Goal: Transaction & Acquisition: Purchase product/service

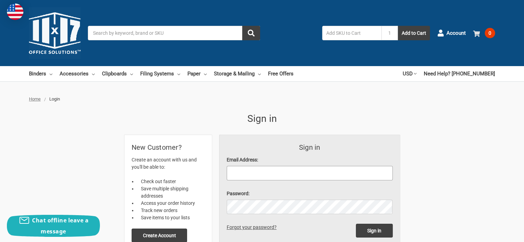
type input "[EMAIL_ADDRESS][DOMAIN_NAME]"
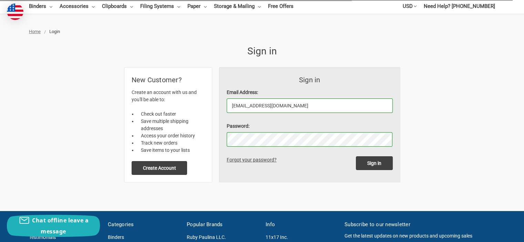
scroll to position [69, 0]
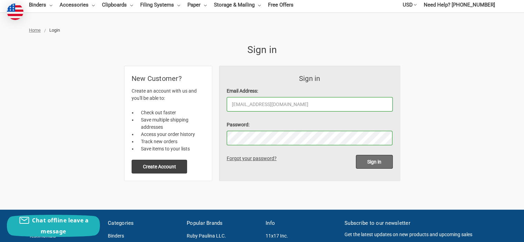
click at [378, 162] on input "Sign in" at bounding box center [374, 162] width 37 height 14
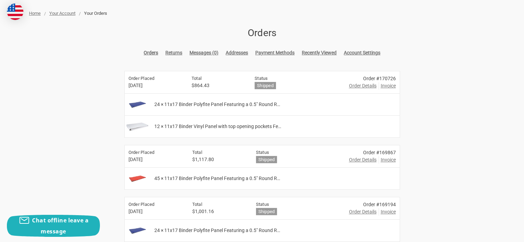
scroll to position [103, 0]
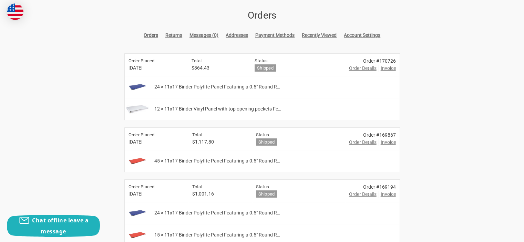
click at [363, 143] on span "Order Details" at bounding box center [363, 142] width 28 height 7
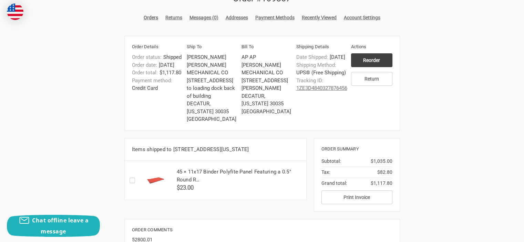
scroll to position [103, 0]
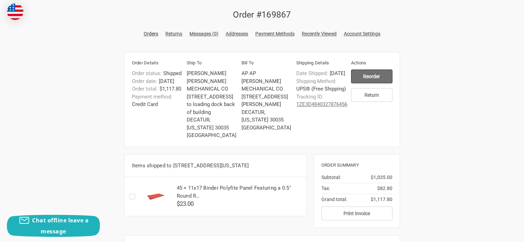
click at [362, 75] on input "Reorder" at bounding box center [371, 77] width 41 height 14
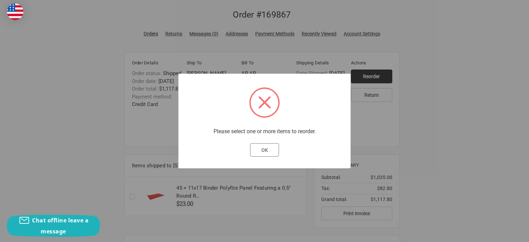
click at [270, 154] on button "OK" at bounding box center [264, 150] width 29 height 14
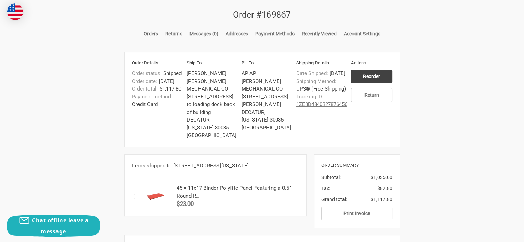
click at [134, 197] on label "Checkbox 50764 label" at bounding box center [134, 197] width 9 height 0
click at [132, 197] on input "Checkbox 50764 label" at bounding box center [131, 196] width 0 height 0
checkbox input "true"
click at [367, 74] on input "Reorder" at bounding box center [371, 77] width 41 height 14
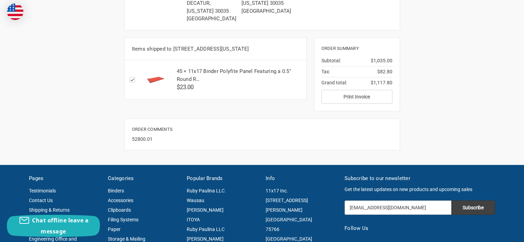
scroll to position [241, 0]
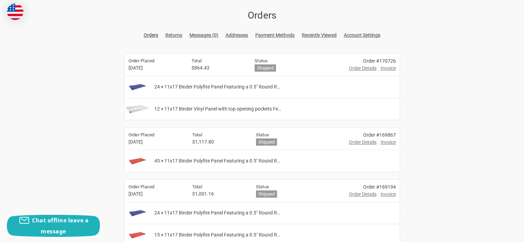
click at [390, 68] on span "Invoice" at bounding box center [388, 68] width 15 height 7
click at [355, 68] on span "Order Details" at bounding box center [363, 68] width 28 height 7
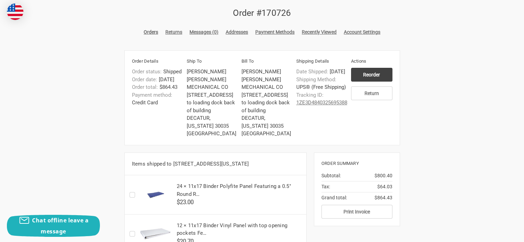
scroll to position [103, 0]
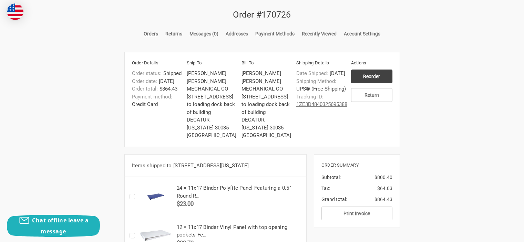
click at [131, 197] on label "Checkbox 51758 label" at bounding box center [134, 197] width 9 height 0
click at [131, 197] on input "Checkbox 51758 label" at bounding box center [131, 196] width 0 height 0
checkbox input "true"
click at [375, 79] on input "Reorder" at bounding box center [371, 77] width 41 height 14
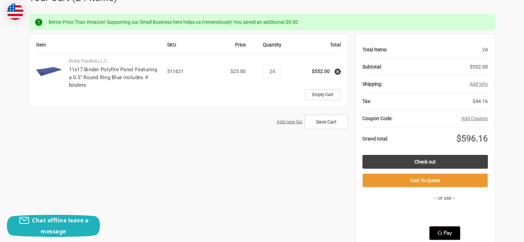
scroll to position [103, 0]
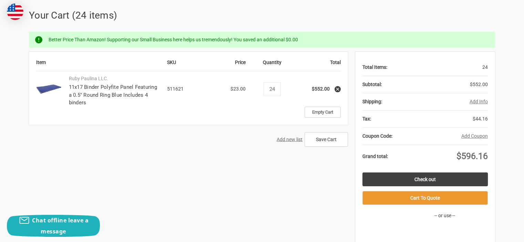
drag, startPoint x: 279, startPoint y: 89, endPoint x: 261, endPoint y: 91, distance: 18.4
click at [262, 91] on td "Quantity Decrease Quantity: 24 Increase Quantity:" at bounding box center [272, 88] width 46 height 35
click at [319, 141] on input "Save Cart" at bounding box center [326, 139] width 43 height 14
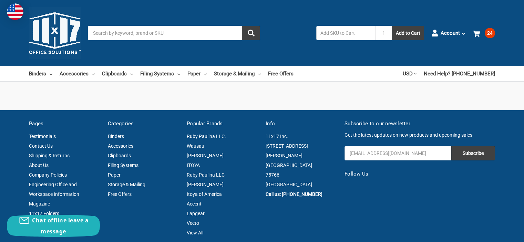
click at [128, 27] on input "Search" at bounding box center [174, 33] width 172 height 14
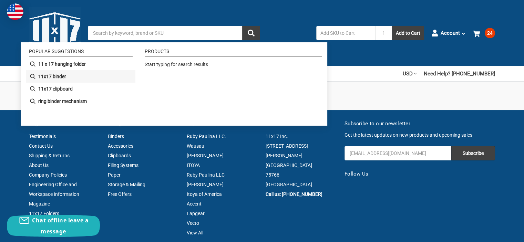
click at [62, 77] on b "11x17 binder" at bounding box center [52, 76] width 28 height 7
type input "11x17 binder"
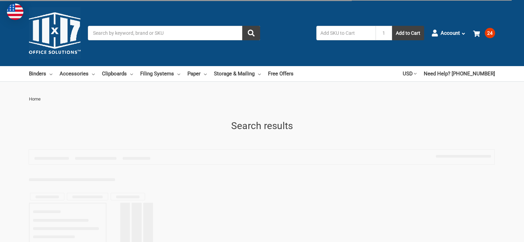
type input "11x17 binder"
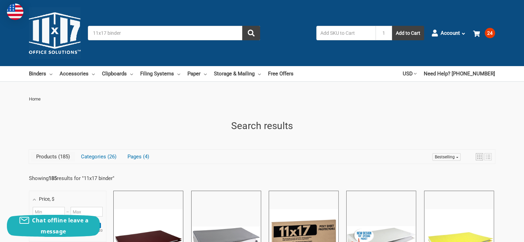
click at [336, 35] on input "text" at bounding box center [345, 33] width 59 height 14
type input "511621"
drag, startPoint x: 153, startPoint y: 32, endPoint x: 352, endPoint y: 25, distance: 199.6
click at [125, 25] on div "Toggle menu Search 11x17 binder 511621 1 Add to Cart Account Orders Returns Mes…" at bounding box center [262, 33] width 524 height 66
drag, startPoint x: 345, startPoint y: 35, endPoint x: 301, endPoint y: 36, distance: 43.8
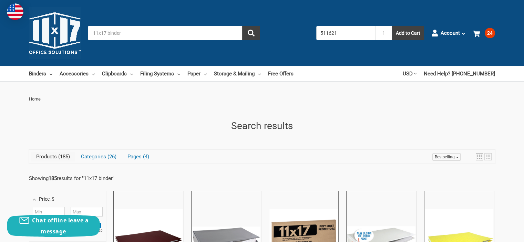
click at [301, 36] on div "Search 11x17 binder 511621 1 Add to Cart" at bounding box center [260, 33] width 344 height 14
drag, startPoint x: 132, startPoint y: 34, endPoint x: 55, endPoint y: 31, distance: 76.6
click at [55, 31] on div "Toggle menu Search 11x17 binder 1 Add to Cart Account Orders Returns Messages A…" at bounding box center [262, 33] width 524 height 66
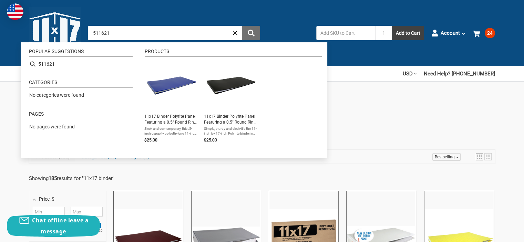
type input "511621"
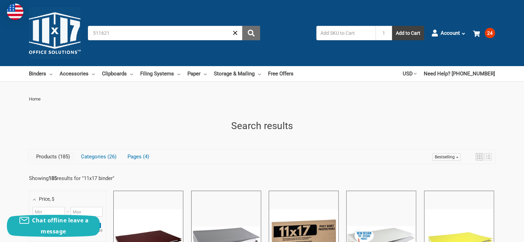
click at [256, 36] on button "submit" at bounding box center [251, 33] width 18 height 14
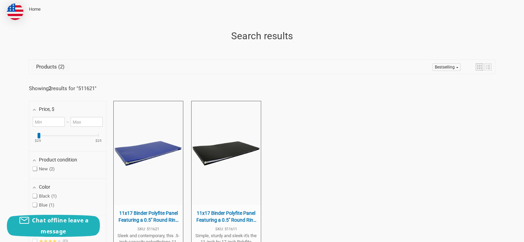
scroll to position [138, 0]
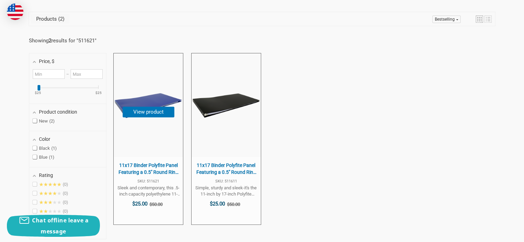
click at [150, 166] on span "11x17 Binder Polyfite Panel Featuring a 0.5" Round Ring Blue Includes 4 binders" at bounding box center [148, 168] width 62 height 13
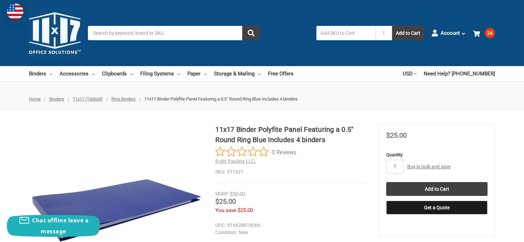
click at [415, 168] on link "Buy in bulk and save" at bounding box center [428, 167] width 43 height 6
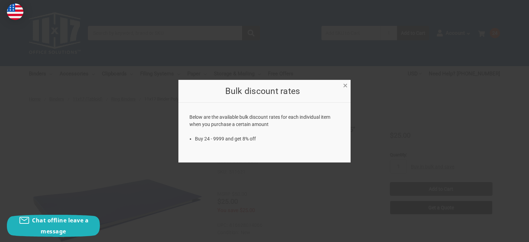
click at [345, 86] on span "×" at bounding box center [345, 86] width 4 height 10
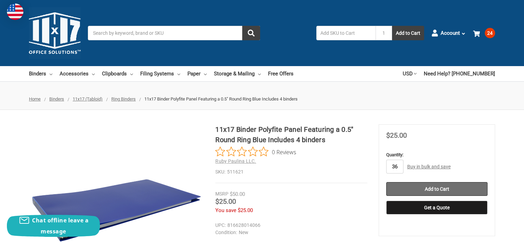
type input "36"
click at [437, 187] on input "Add to Cart" at bounding box center [436, 189] width 101 height 14
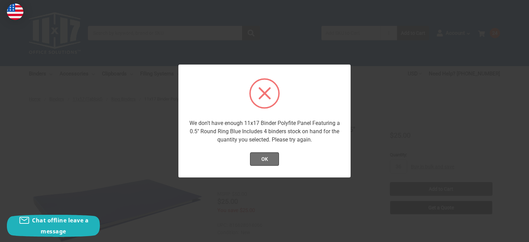
click at [265, 160] on button "OK" at bounding box center [264, 159] width 29 height 14
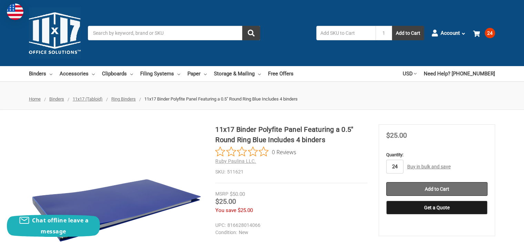
type input "24"
click at [412, 186] on input "Add to Cart" at bounding box center [436, 189] width 101 height 14
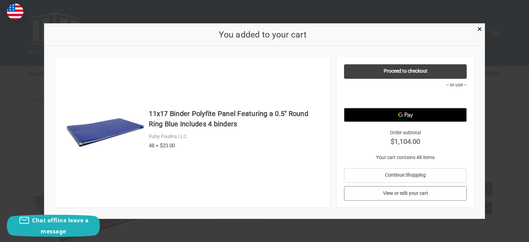
click at [428, 192] on link "View or edit your cart" at bounding box center [405, 193] width 123 height 14
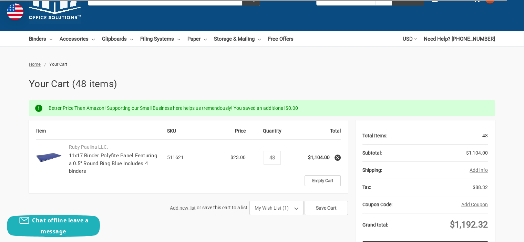
scroll to position [69, 0]
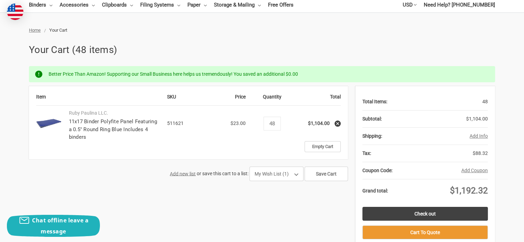
drag, startPoint x: 281, startPoint y: 122, endPoint x: 265, endPoint y: 125, distance: 16.8
click at [265, 125] on td "Quantity Decrease Quantity: 48 Increase Quantity:" at bounding box center [272, 123] width 46 height 35
click at [323, 148] on link "Empty Cart" at bounding box center [323, 146] width 36 height 11
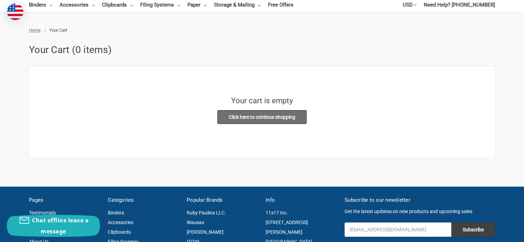
click at [275, 117] on link "Click here to continue shopping" at bounding box center [261, 117] width 89 height 14
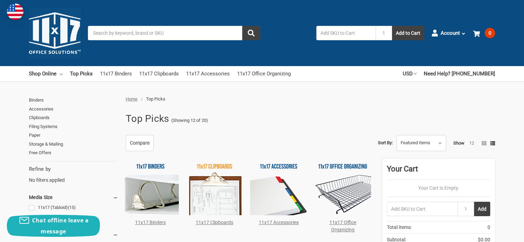
click at [132, 29] on input "Search" at bounding box center [174, 33] width 172 height 14
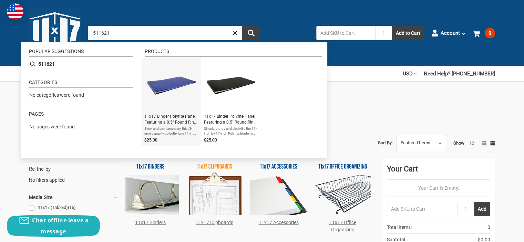
type input "511621"
click at [176, 123] on span "11x17 Binder Polyfite Panel Featuring a 0.5" Round Ring Blue Includes 4 binders" at bounding box center [171, 120] width 54 height 12
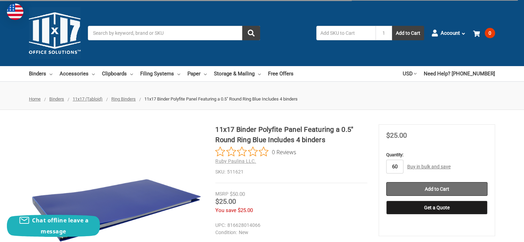
type input "60"
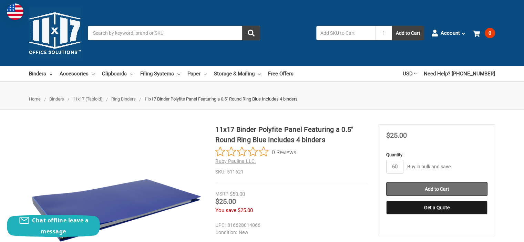
click at [428, 186] on input "Add to Cart" at bounding box center [436, 189] width 101 height 14
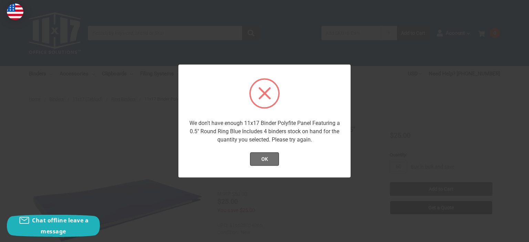
click at [267, 163] on button "OK" at bounding box center [264, 159] width 29 height 14
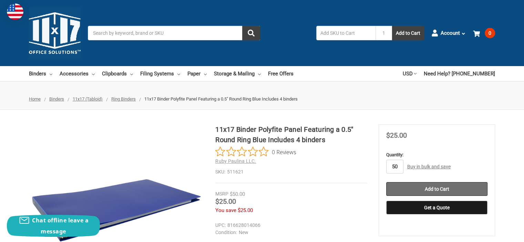
type input "50"
click at [420, 184] on input "Add to Cart" at bounding box center [436, 189] width 101 height 14
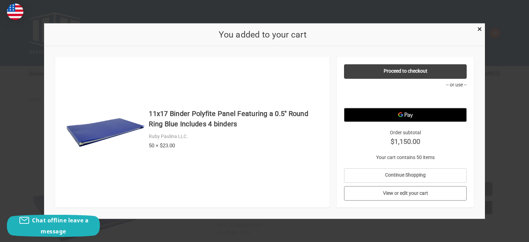
click at [397, 194] on link "View or edit your cart" at bounding box center [405, 193] width 123 height 14
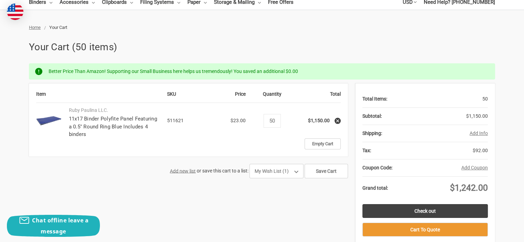
scroll to position [103, 0]
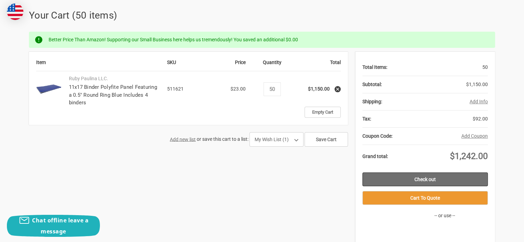
click at [450, 181] on link "Check out" at bounding box center [424, 180] width 125 height 14
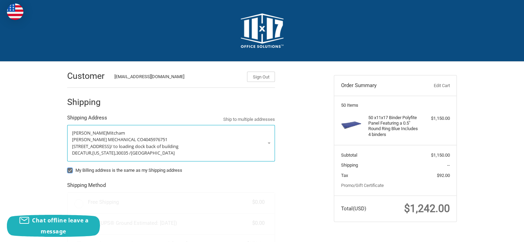
radio input "true"
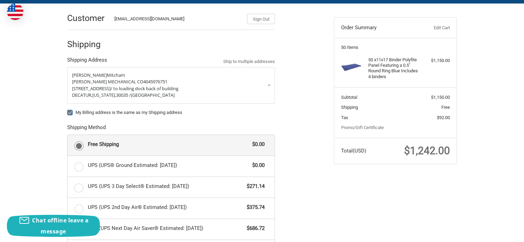
scroll to position [69, 0]
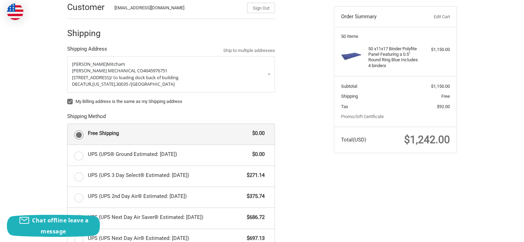
click at [69, 99] on label "My Billing address is the same as my Shipping address" at bounding box center [171, 102] width 208 height 6
click at [68, 99] on input "My Billing address is the same as my Shipping address" at bounding box center [67, 98] width 0 height 0
checkbox input "false"
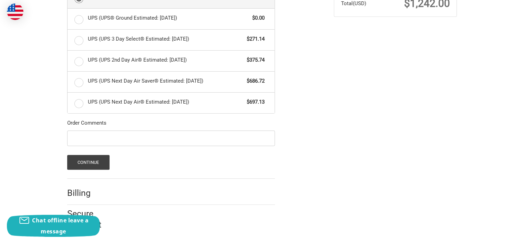
scroll to position [206, 0]
click at [92, 161] on button "Continue" at bounding box center [88, 161] width 42 height 15
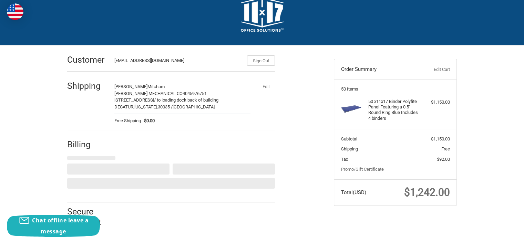
scroll to position [0, 0]
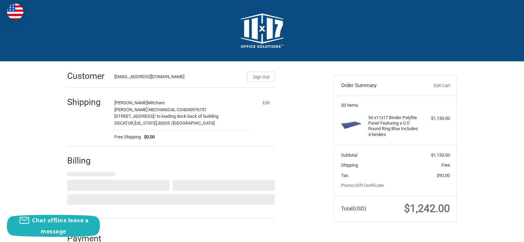
select select "US"
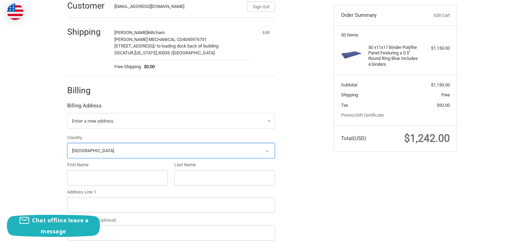
scroll to position [98, 0]
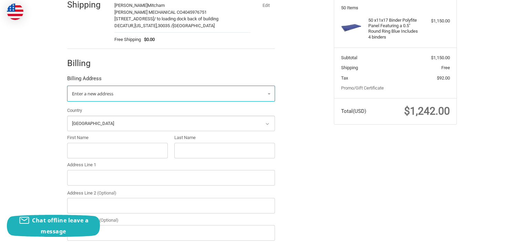
click at [109, 92] on span "Enter a new address" at bounding box center [92, 94] width 41 height 6
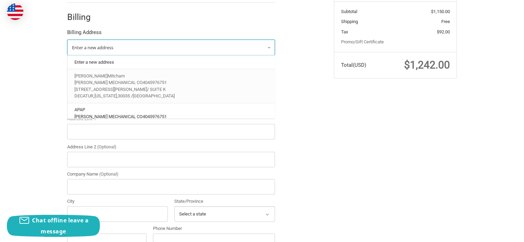
scroll to position [132, 0]
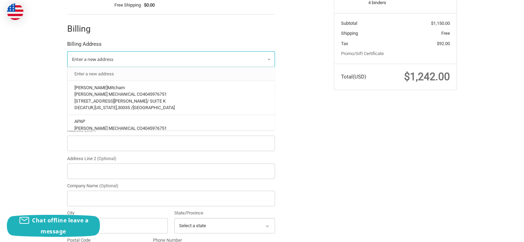
click at [98, 72] on link "Enter a new address" at bounding box center [171, 73] width 201 height 13
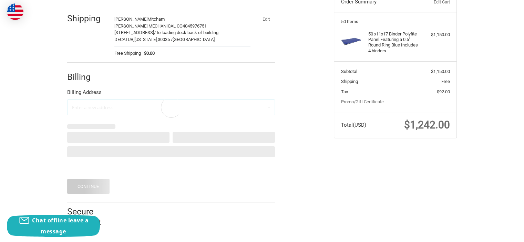
select select "US"
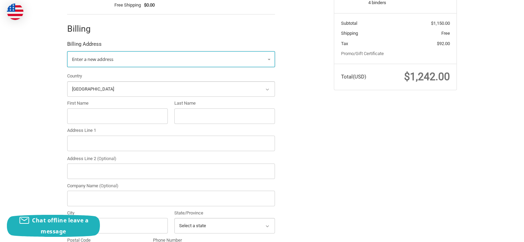
click at [109, 60] on span "Enter a new address" at bounding box center [92, 59] width 41 height 6
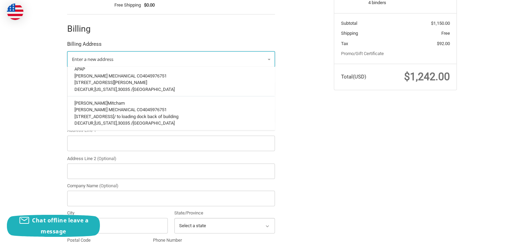
scroll to position [57, 0]
click at [140, 79] on p "5051 Snapfinger Woods Drive" at bounding box center [171, 82] width 194 height 7
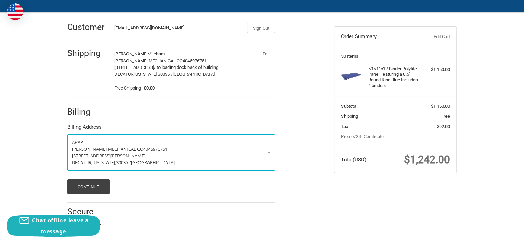
scroll to position [48, 0]
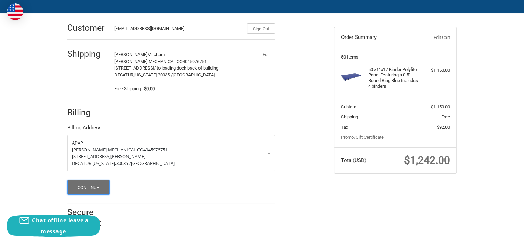
click at [91, 184] on button "Continue" at bounding box center [88, 187] width 42 height 15
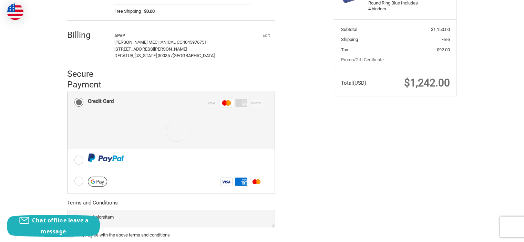
scroll to position [138, 0]
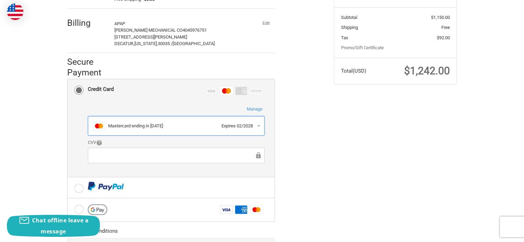
click at [203, 123] on div "Mastercard ending in 1703" at bounding box center [163, 126] width 110 height 7
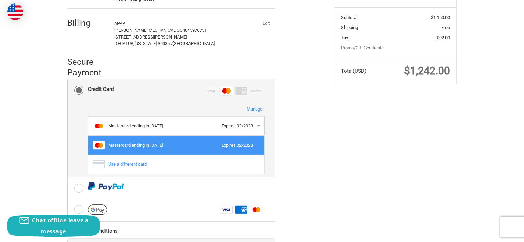
click at [183, 140] on div "Master Mastercard ending in 1703 Expires 02/2028" at bounding box center [176, 145] width 167 height 12
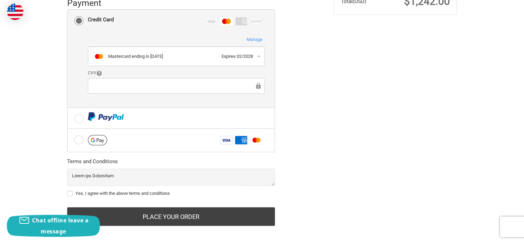
scroll to position [212, 0]
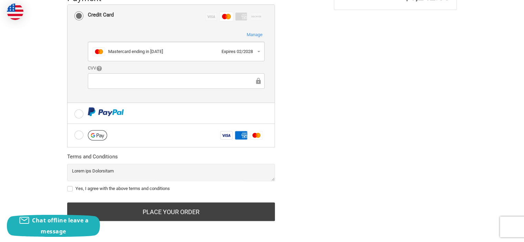
click at [74, 188] on label "Yes, I agree with the above terms and conditions" at bounding box center [171, 189] width 208 height 6
click at [68, 186] on input "Yes, I agree with the above terms and conditions" at bounding box center [67, 185] width 0 height 0
checkbox input "true"
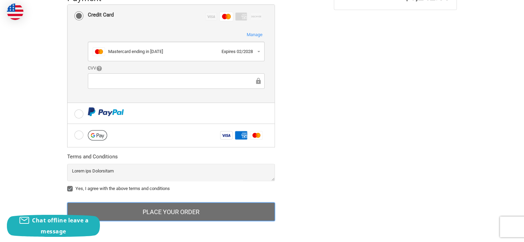
click at [186, 211] on button "Place Your Order" at bounding box center [171, 212] width 208 height 19
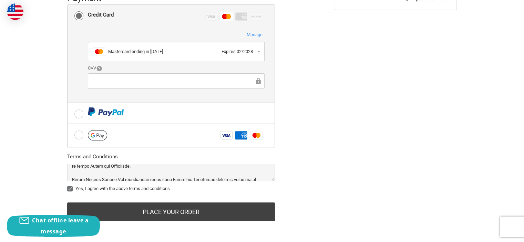
scroll to position [1407, 0]
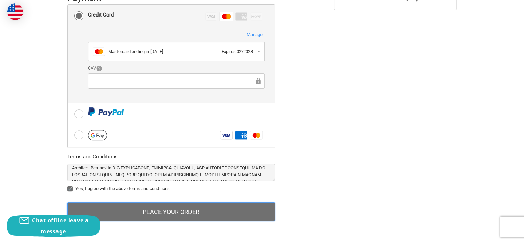
click at [241, 209] on button "Place Your Order" at bounding box center [171, 212] width 208 height 19
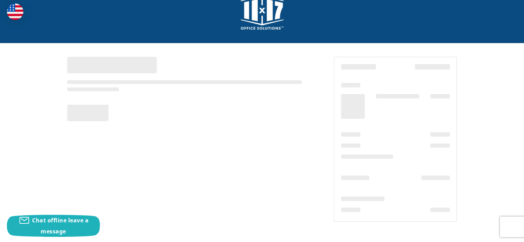
scroll to position [18, 0]
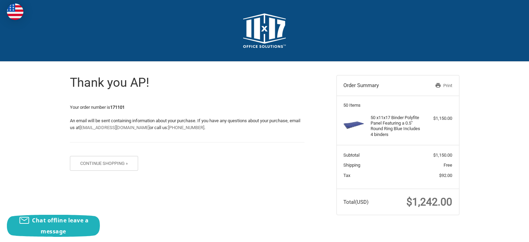
click at [446, 86] on link "Print" at bounding box center [434, 85] width 35 height 7
